Goal: Information Seeking & Learning: Learn about a topic

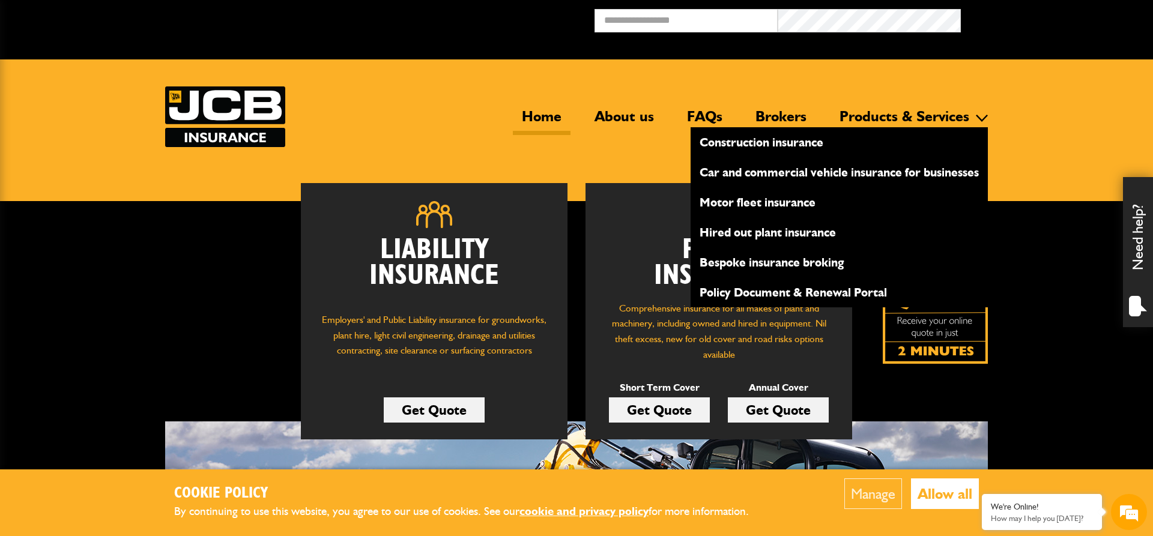
click at [755, 143] on link "Construction insurance" at bounding box center [839, 142] width 297 height 20
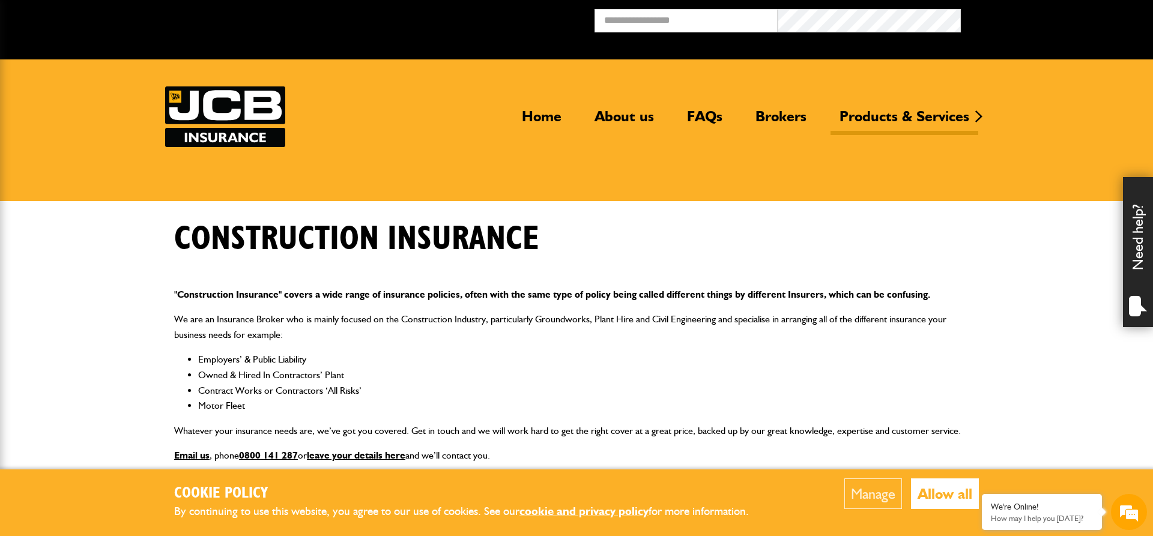
click at [261, 123] on img at bounding box center [225, 116] width 120 height 61
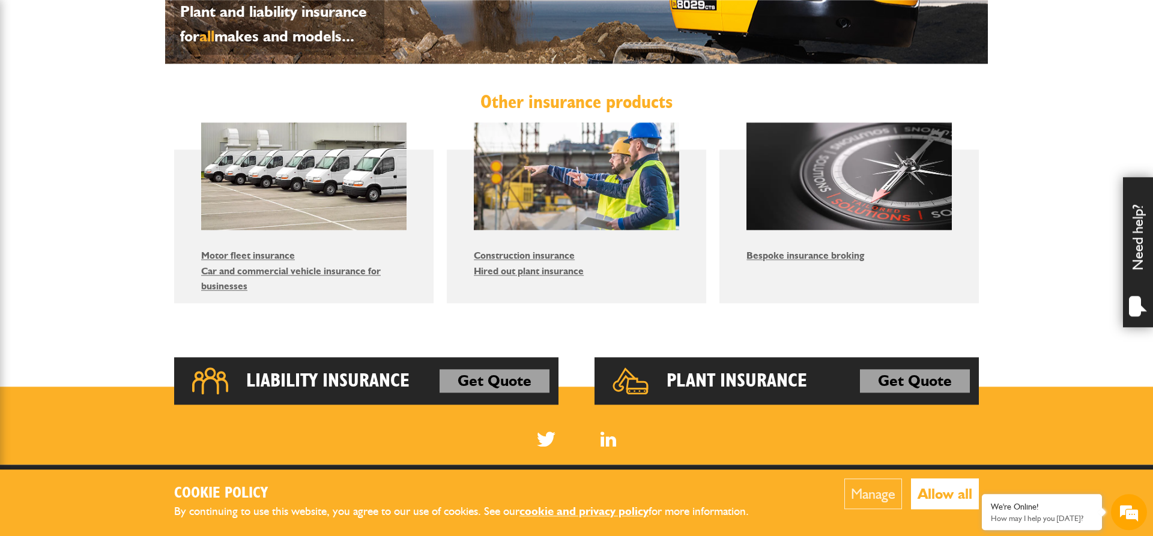
scroll to position [735, 0]
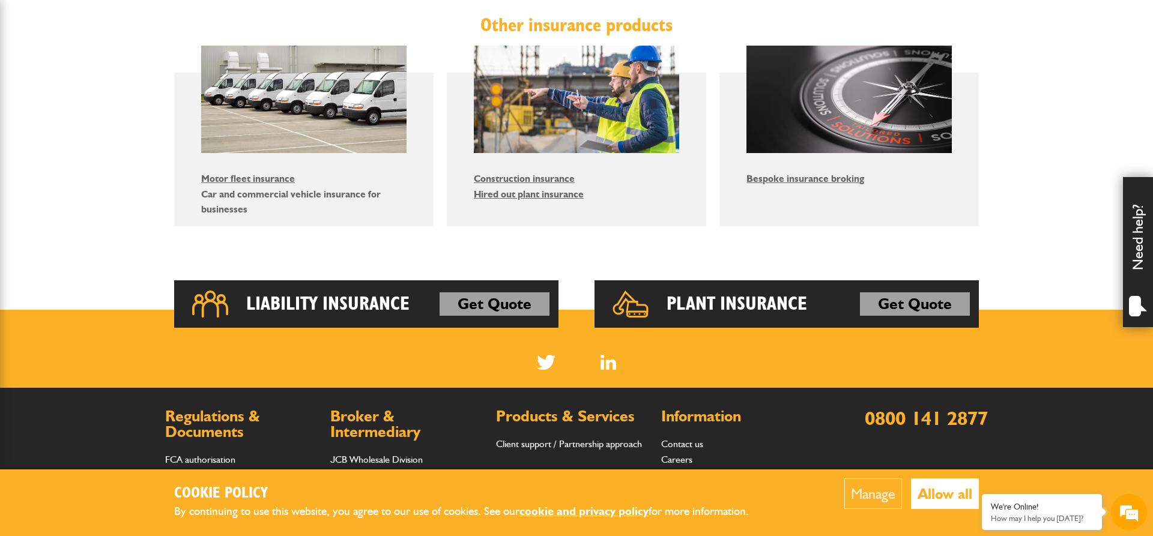
click at [258, 193] on link "Car and commercial vehicle insurance for businesses" at bounding box center [291, 202] width 180 height 27
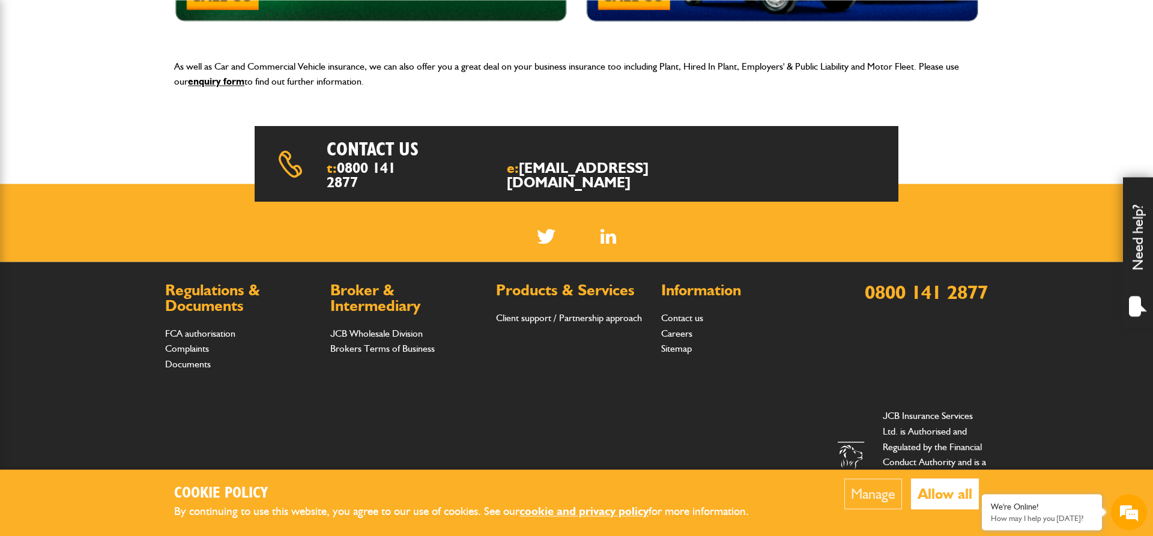
scroll to position [553, 0]
